Goal: Information Seeking & Learning: Learn about a topic

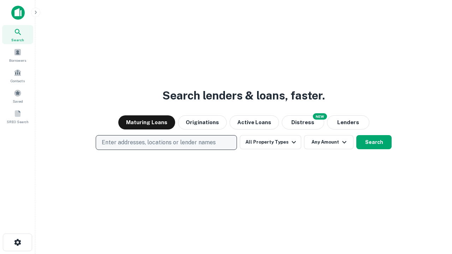
click at [166, 143] on p "Enter addresses, locations or lender names" at bounding box center [159, 142] width 114 height 8
type input "**********"
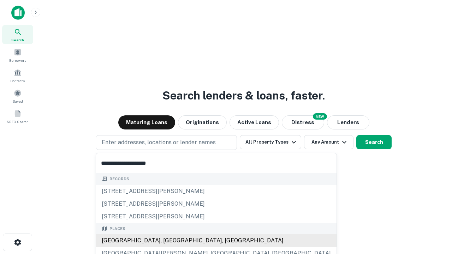
click at [169, 241] on div "[GEOGRAPHIC_DATA], [GEOGRAPHIC_DATA], [GEOGRAPHIC_DATA]" at bounding box center [216, 240] width 240 height 13
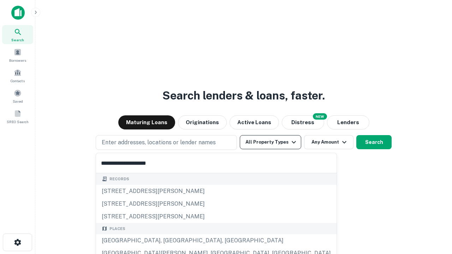
click at [270, 142] on button "All Property Types" at bounding box center [270, 142] width 61 height 14
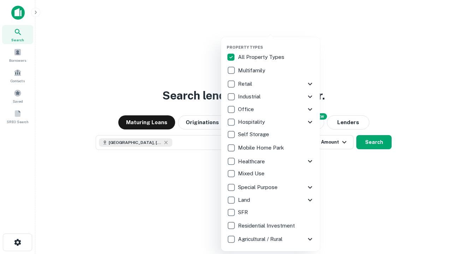
click at [276, 43] on button "button" at bounding box center [276, 43] width 99 height 0
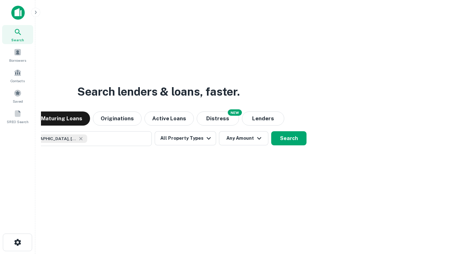
scroll to position [11, 0]
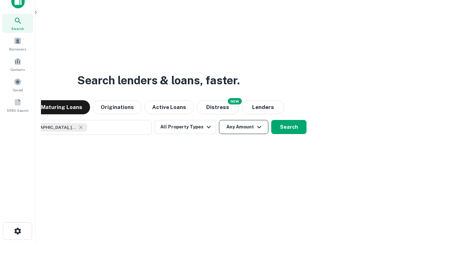
click at [219, 120] on button "Any Amount" at bounding box center [243, 127] width 49 height 14
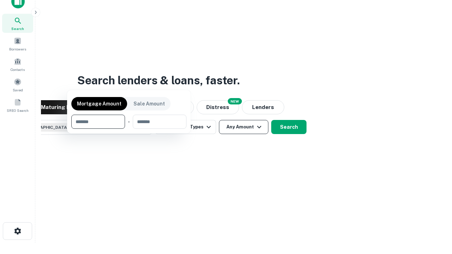
scroll to position [51, 200]
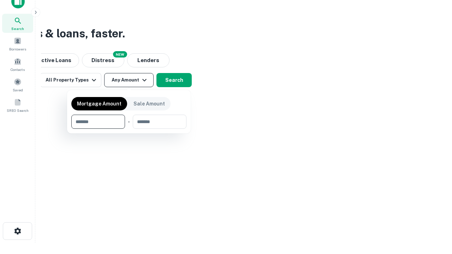
type input "*******"
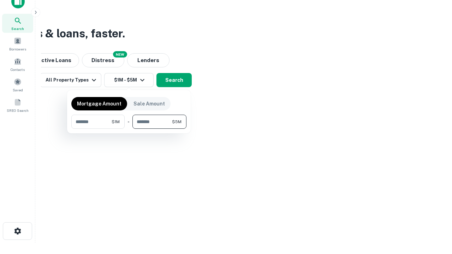
type input "*******"
click at [129, 129] on button "button" at bounding box center [128, 129] width 115 height 0
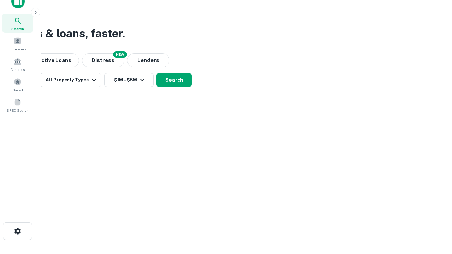
scroll to position [11, 0]
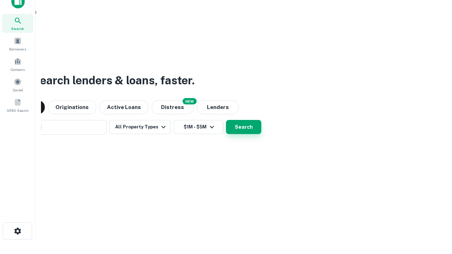
click at [226, 120] on button "Search" at bounding box center [243, 127] width 35 height 14
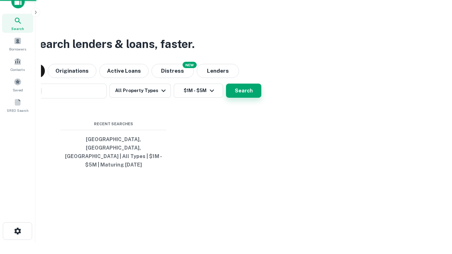
scroll to position [23, 200]
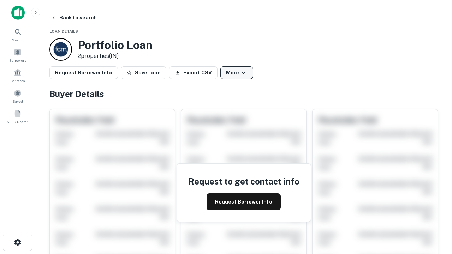
click at [237, 73] on button "More" at bounding box center [236, 72] width 33 height 13
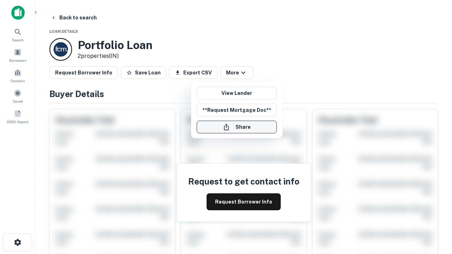
click at [237, 127] on button "Share" at bounding box center [237, 127] width 80 height 13
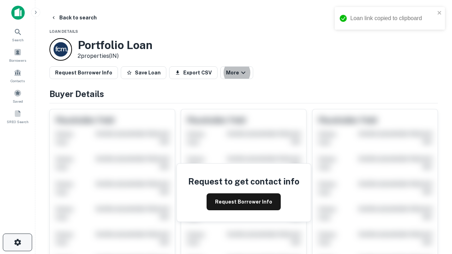
click at [17, 243] on icon "button" at bounding box center [17, 242] width 8 height 8
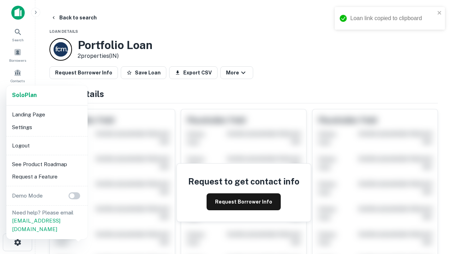
click at [47, 145] on li "Logout" at bounding box center [47, 145] width 76 height 13
